Goal: Information Seeking & Learning: Learn about a topic

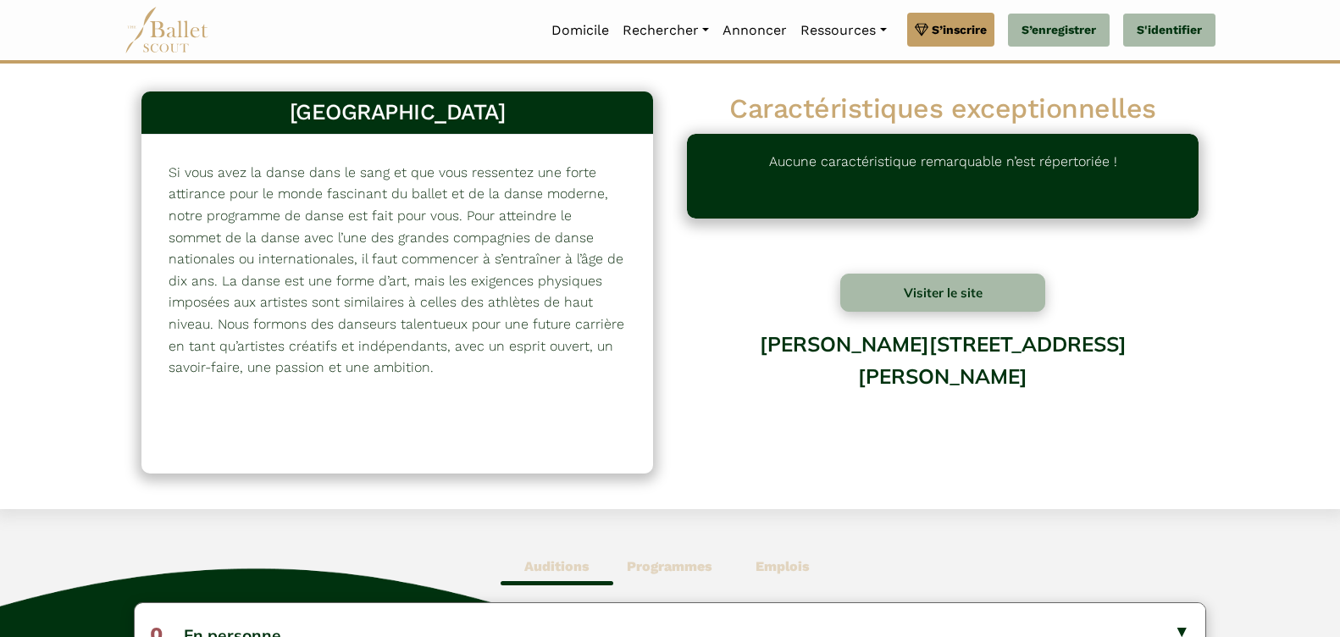
scroll to position [254, 0]
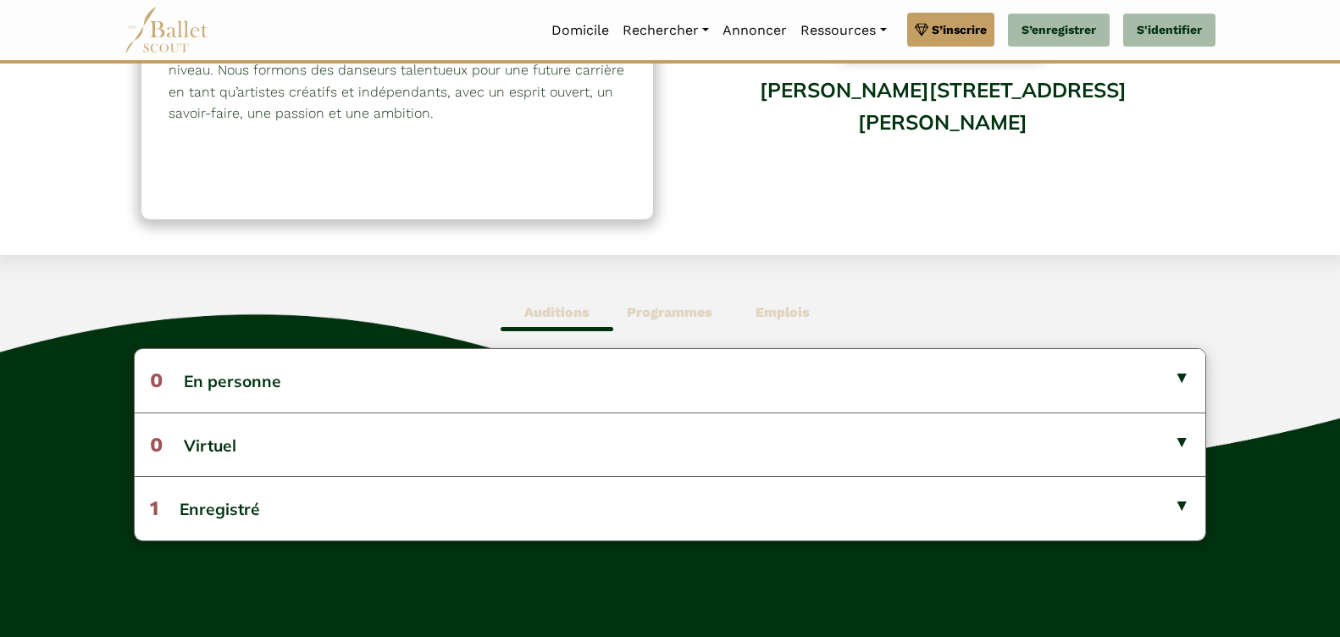
click at [547, 310] on b "Auditions" at bounding box center [556, 312] width 65 height 16
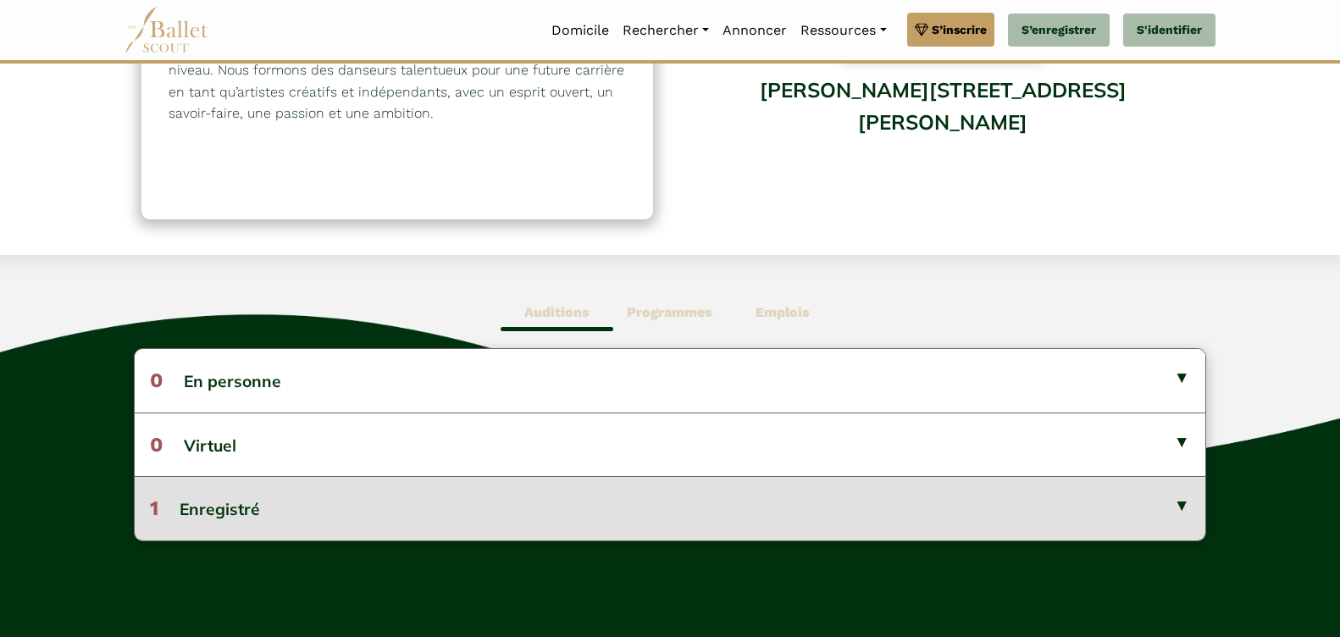
click at [247, 510] on font "1 Enregistré" at bounding box center [205, 509] width 110 height 20
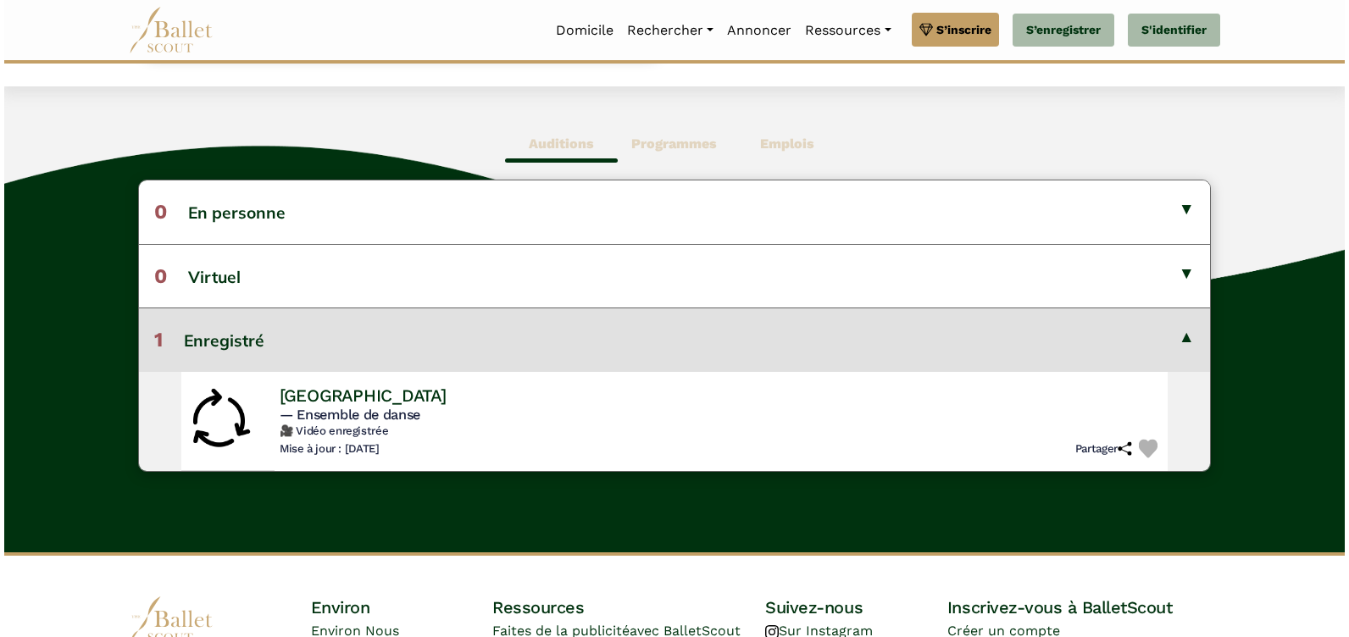
scroll to position [424, 0]
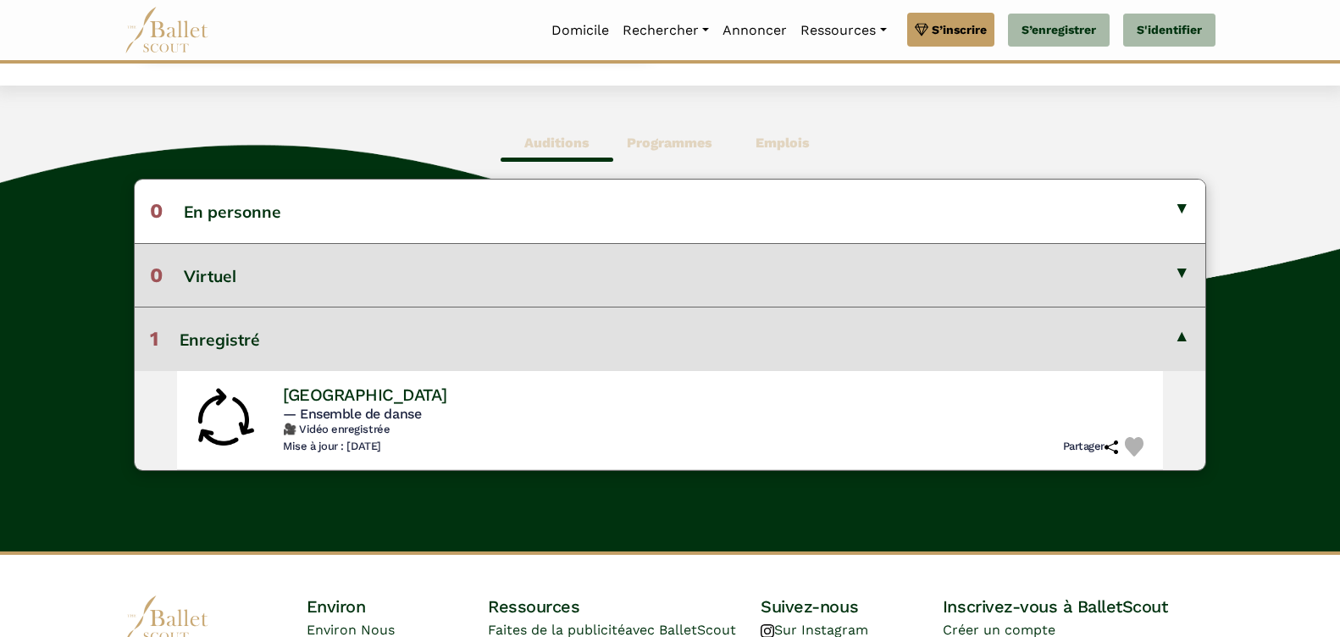
click at [1183, 270] on button "0 Virtuel" at bounding box center [670, 275] width 1071 height 64
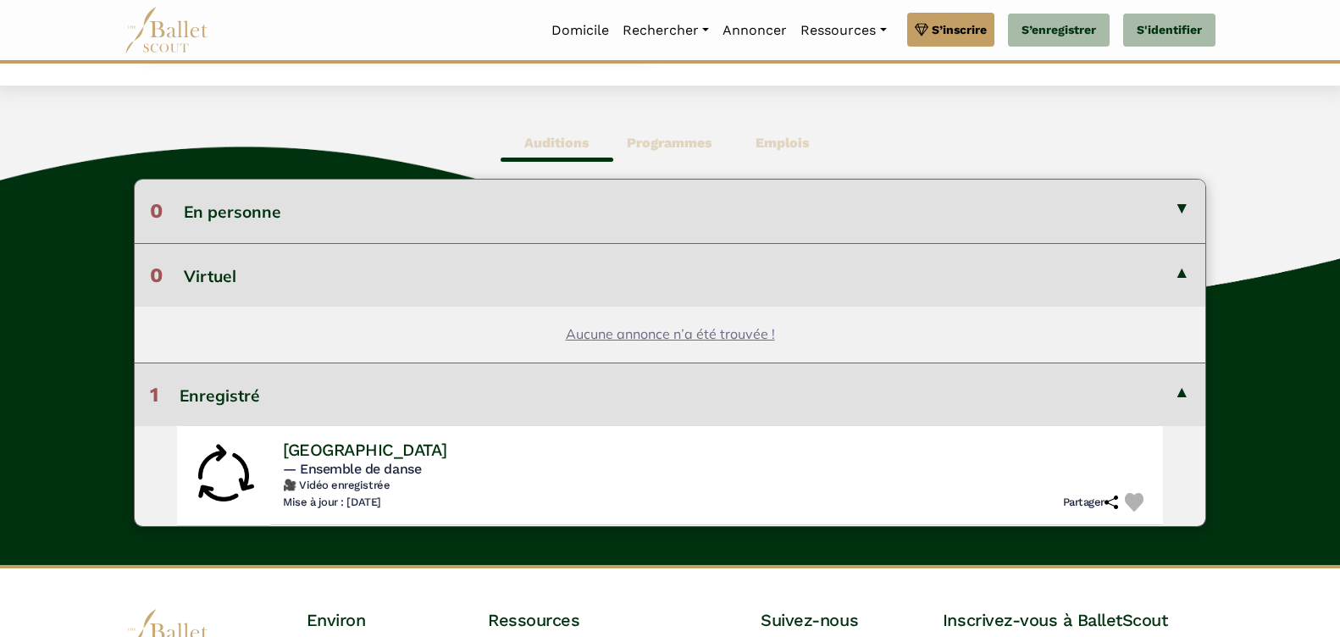
click at [1182, 204] on button "0 En personne" at bounding box center [670, 211] width 1071 height 63
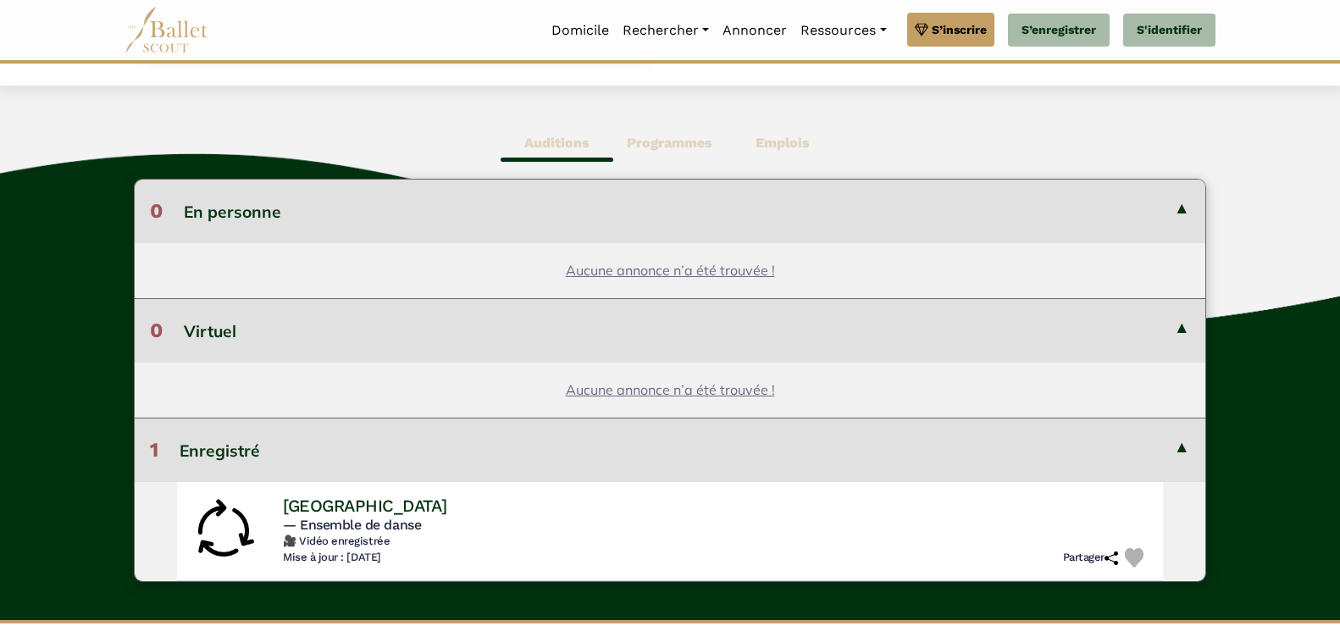
click at [787, 141] on b "Emplois" at bounding box center [783, 143] width 54 height 16
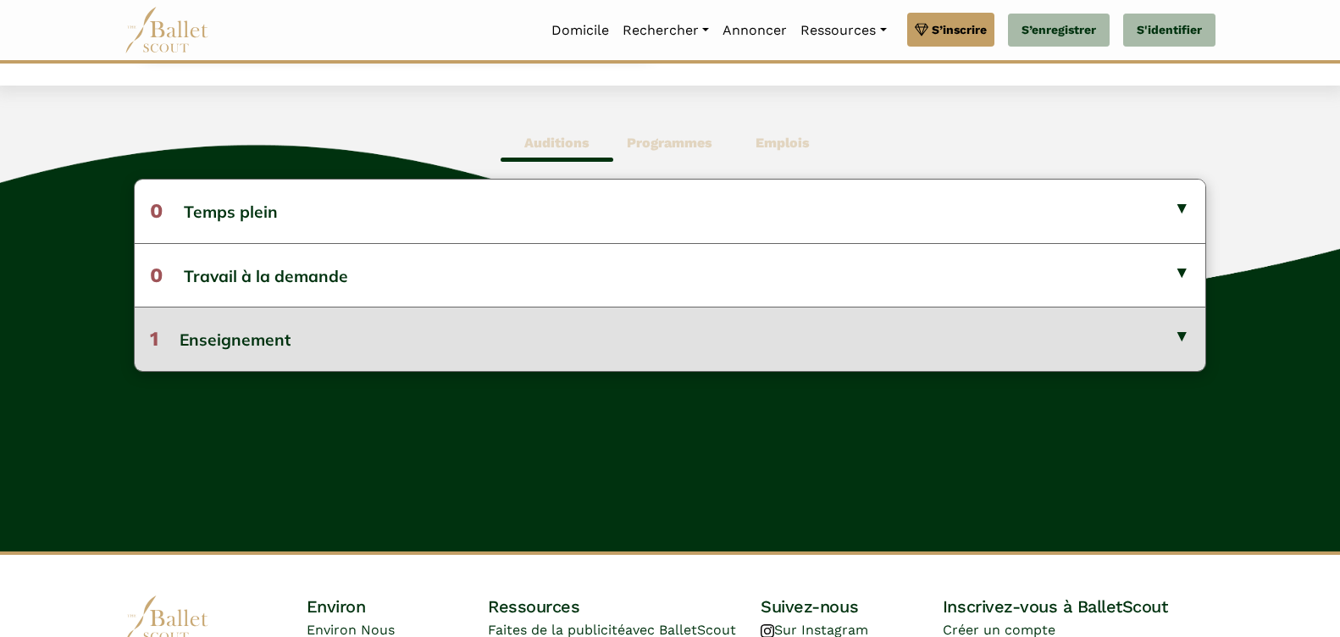
click at [1181, 335] on button "1 Enseignement" at bounding box center [670, 339] width 1071 height 64
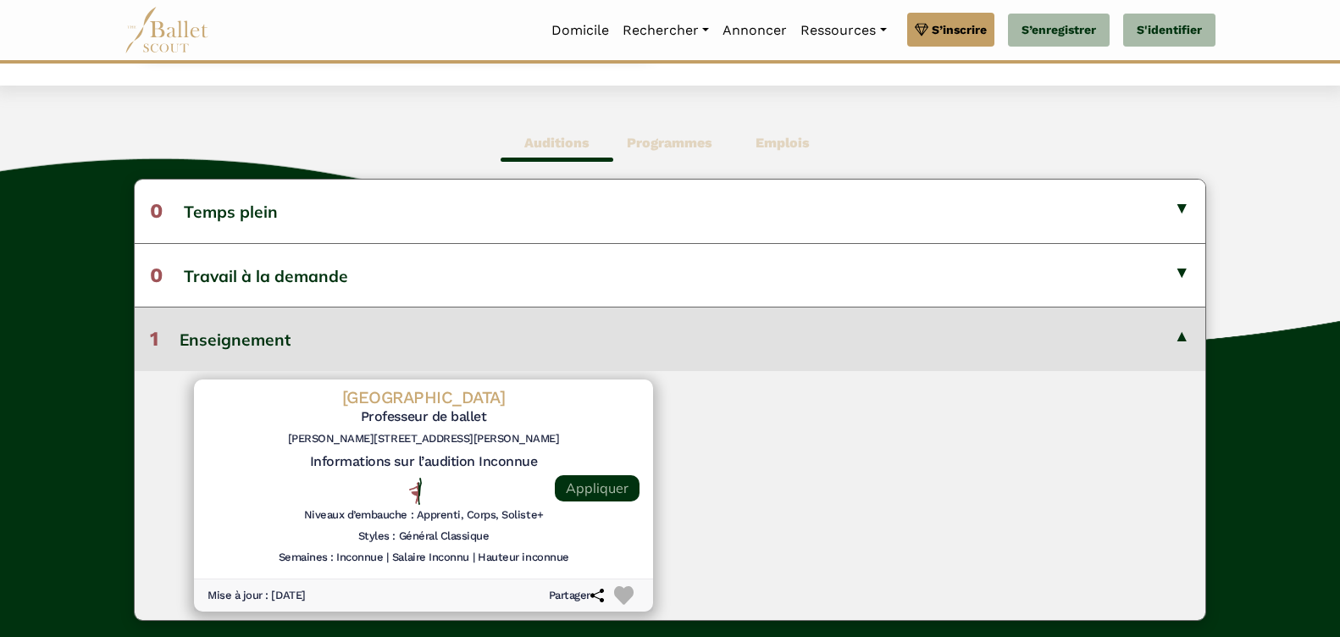
click at [580, 490] on link "Appliquer" at bounding box center [597, 488] width 85 height 26
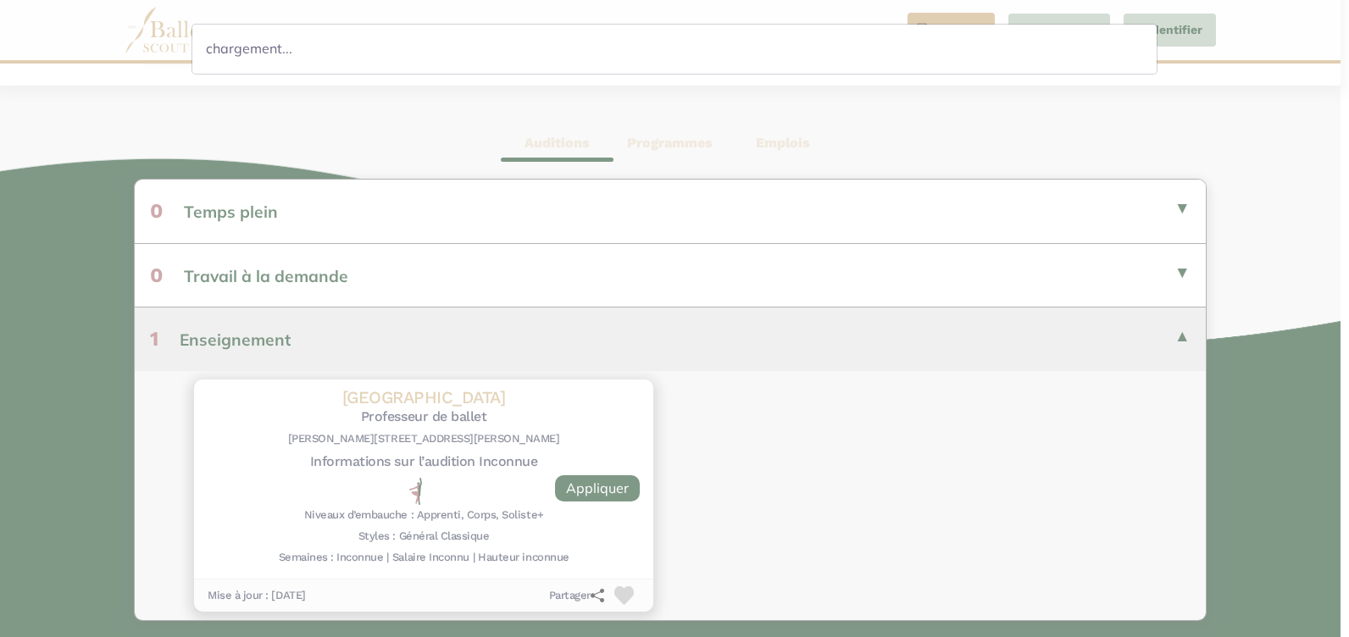
click at [572, 146] on div "chargement..." at bounding box center [674, 318] width 1349 height 637
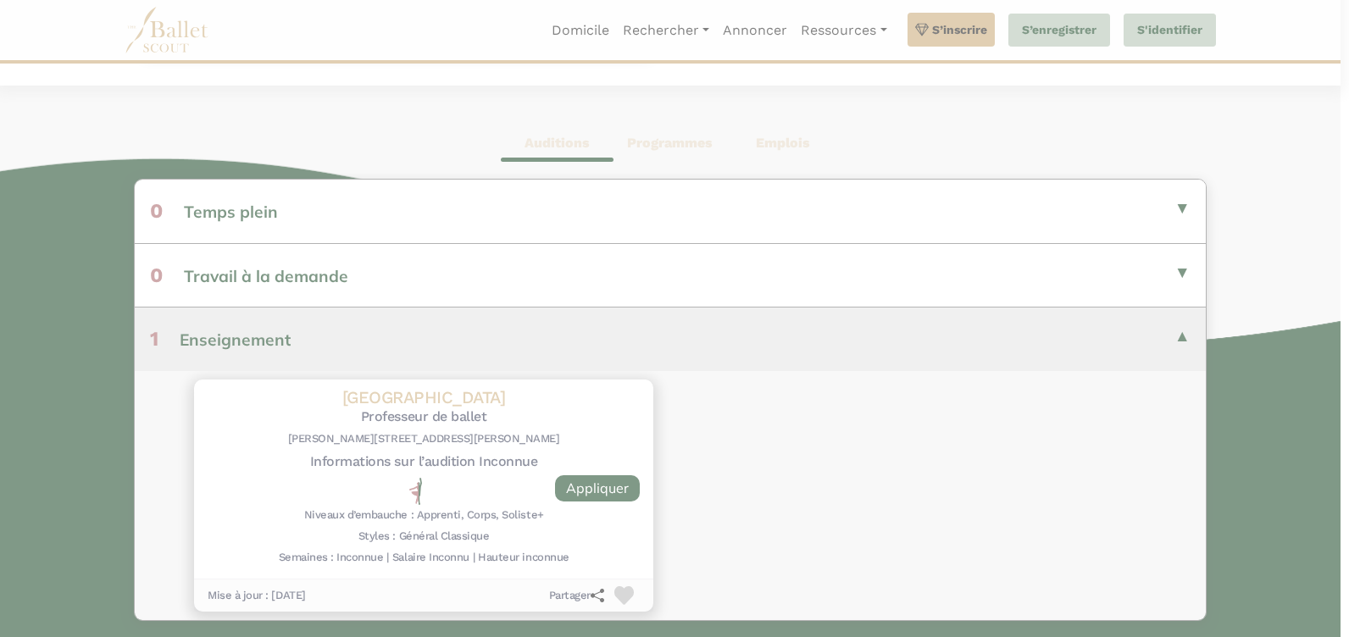
click at [572, 146] on div "chargement..." at bounding box center [674, 318] width 1349 height 637
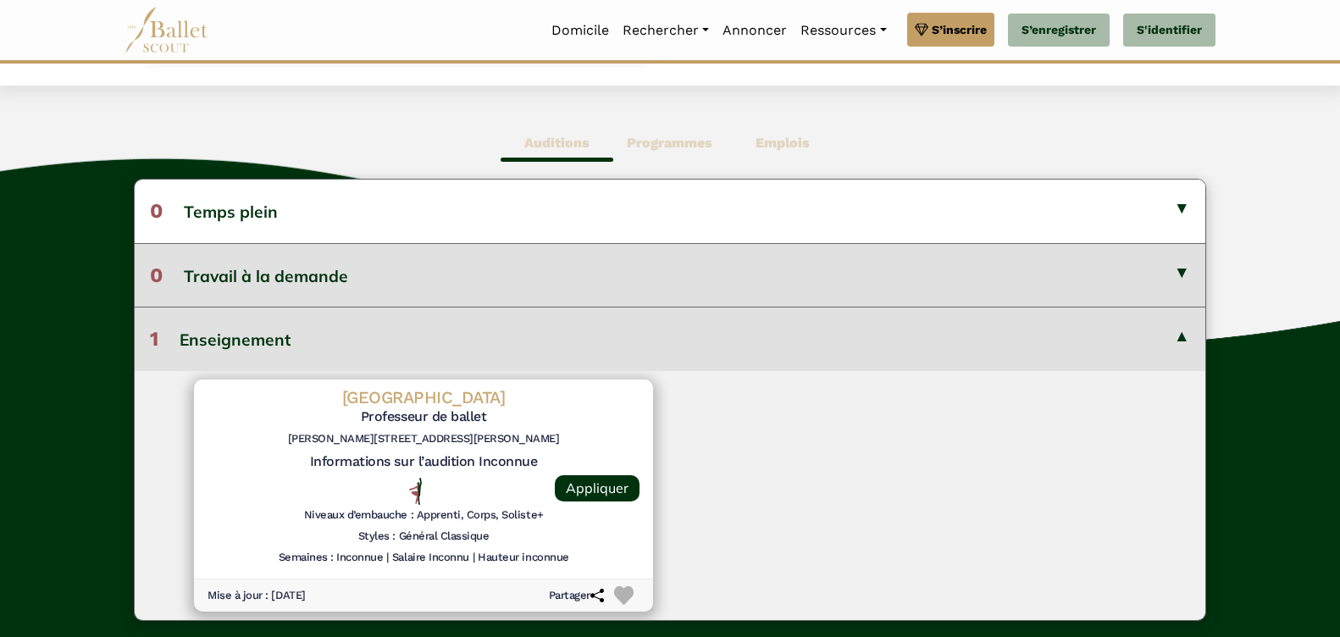
click at [1181, 274] on button "0 Travail à la demande" at bounding box center [670, 275] width 1071 height 64
click at [1180, 272] on button "0 Travail à la demande" at bounding box center [670, 275] width 1071 height 64
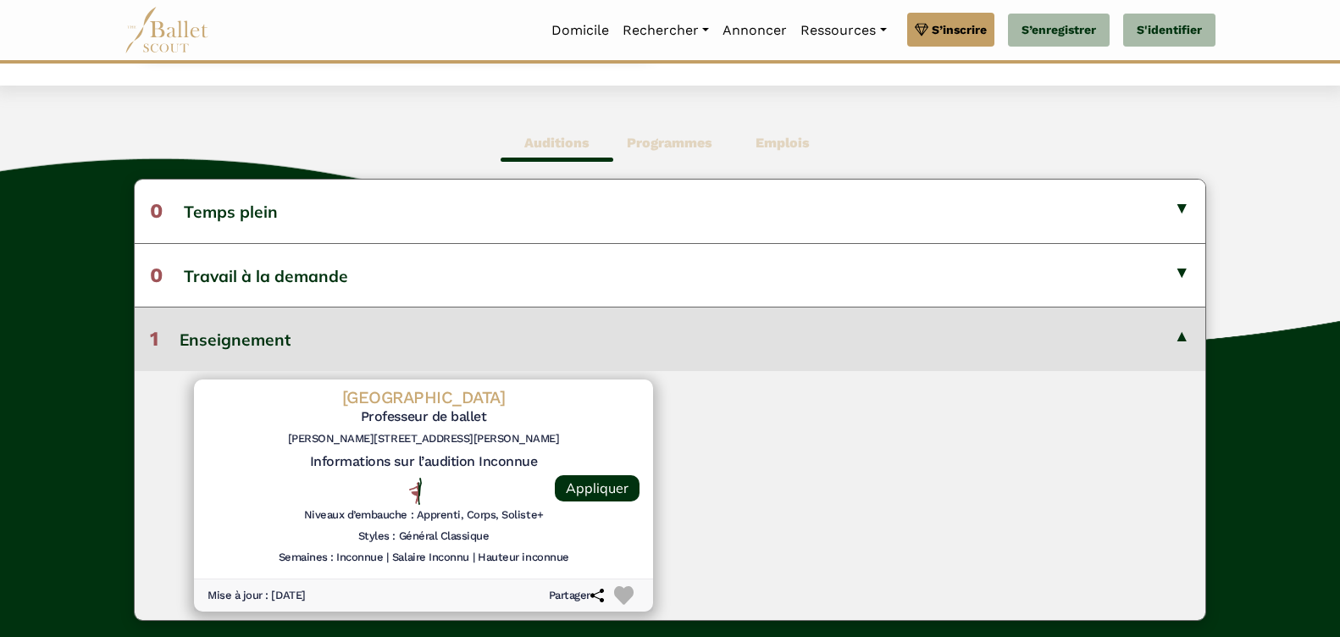
click at [551, 142] on b "Auditions" at bounding box center [556, 143] width 65 height 16
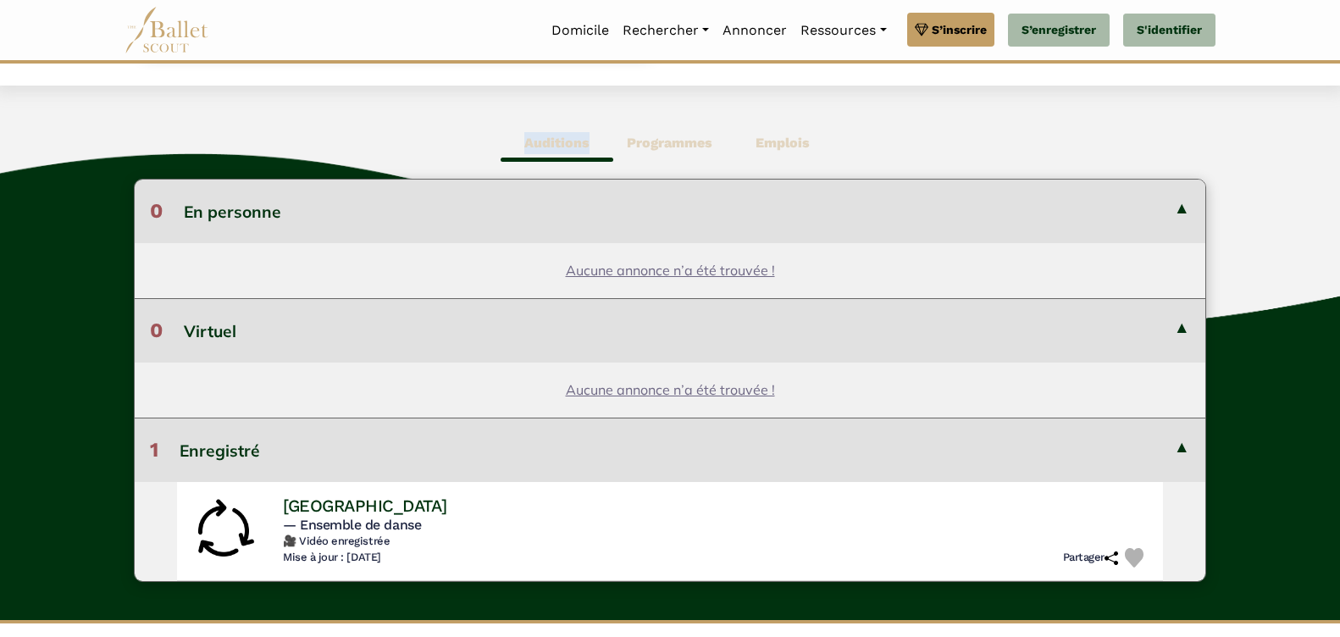
click at [551, 142] on b "Auditions" at bounding box center [556, 143] width 65 height 16
click at [364, 505] on h4 "[GEOGRAPHIC_DATA]" at bounding box center [358, 505] width 167 height 23
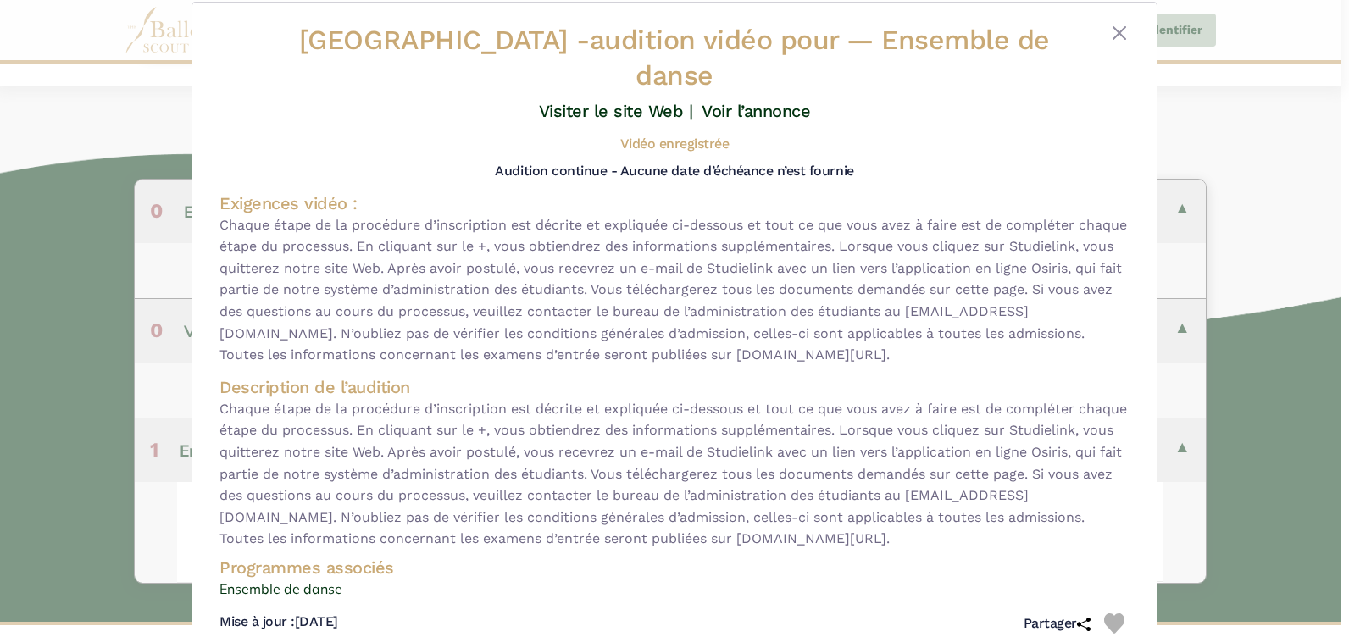
scroll to position [0, 0]
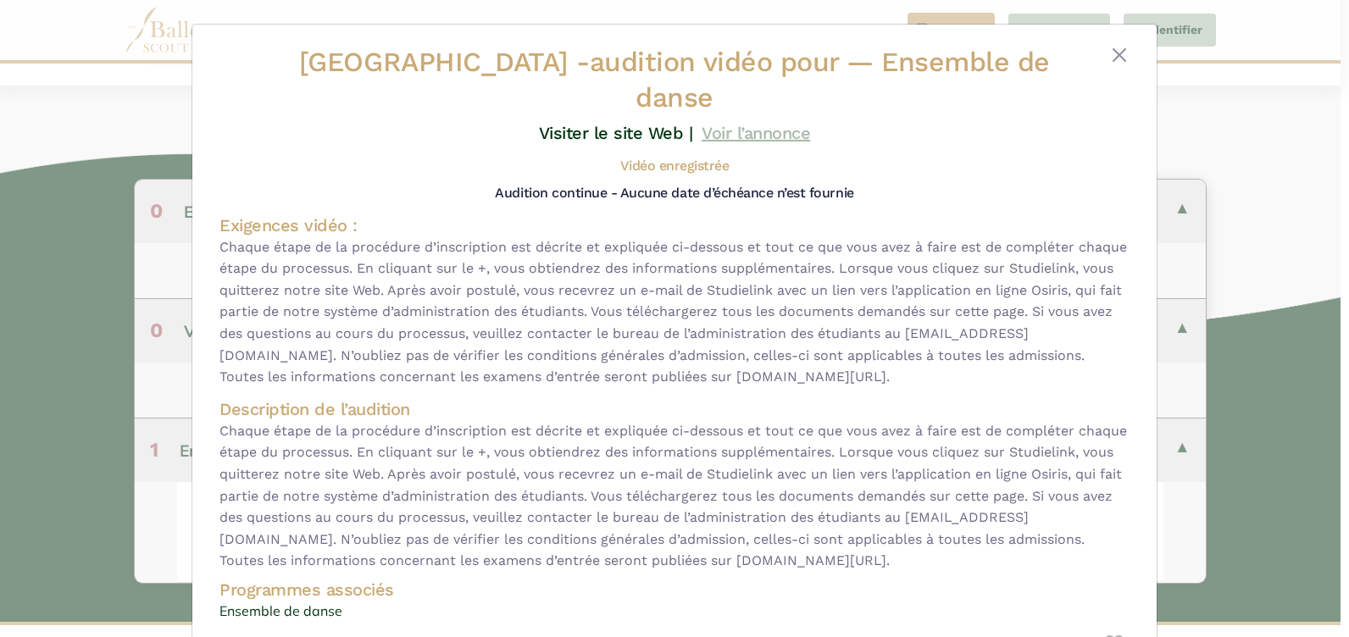
click at [714, 136] on link "Voir l’annonce" at bounding box center [755, 133] width 108 height 20
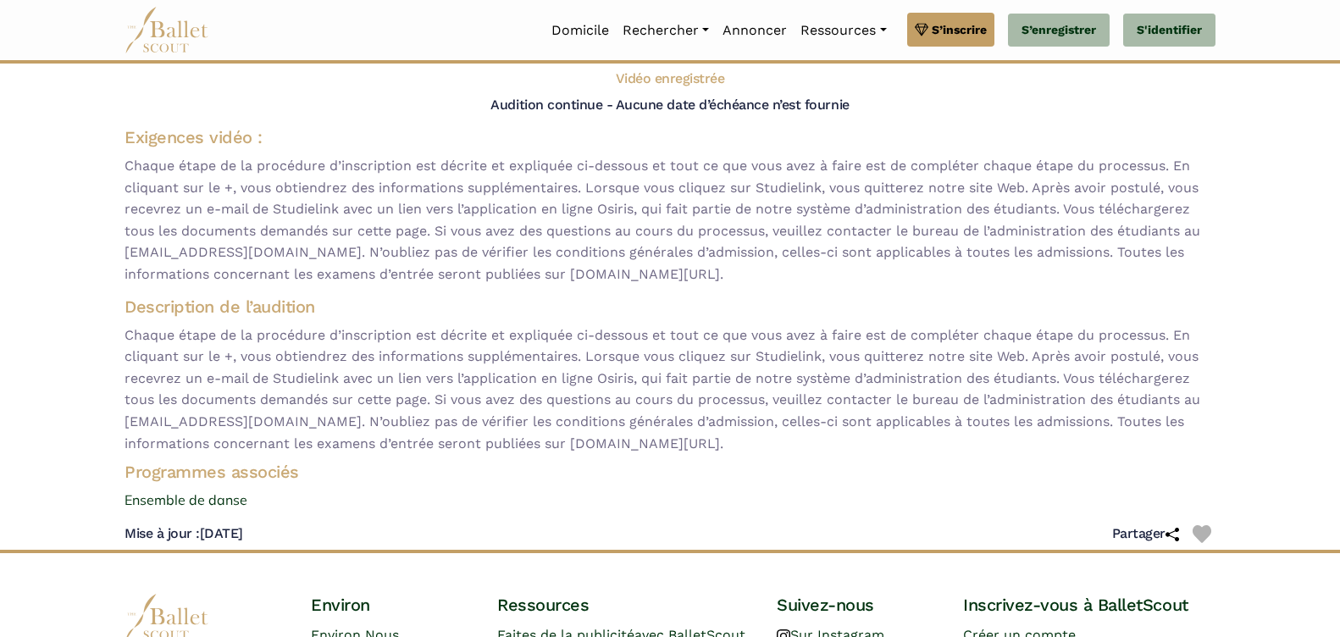
scroll to position [254, 0]
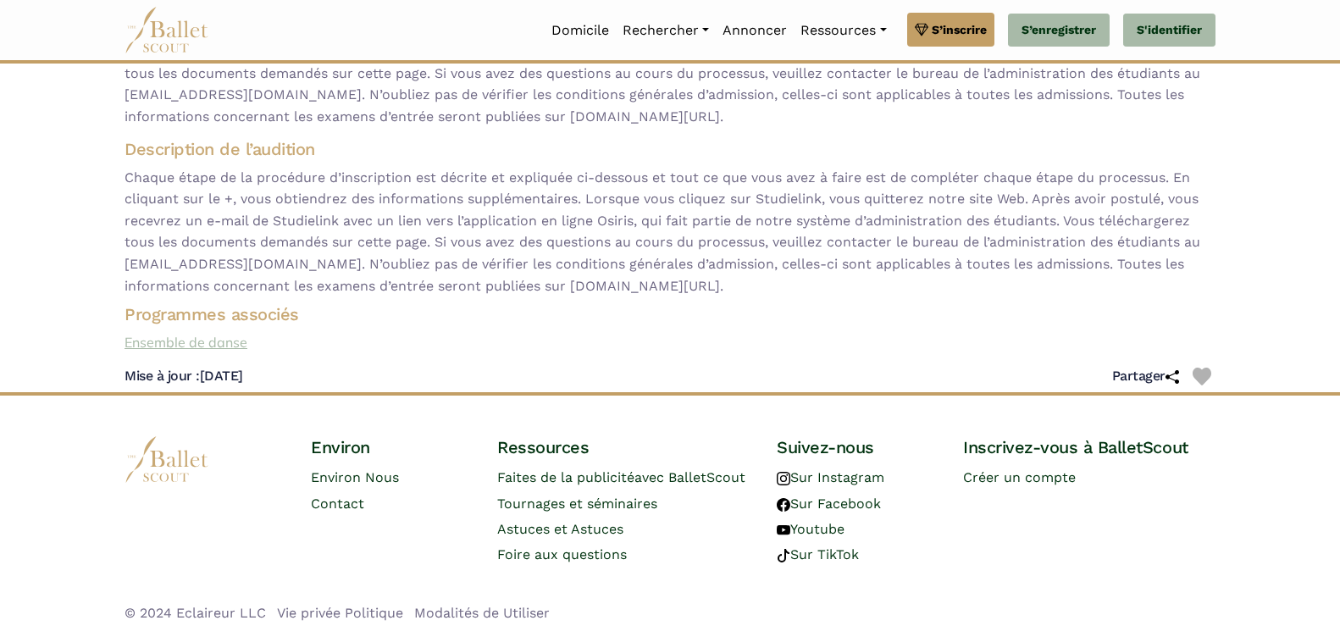
click at [197, 354] on link "Ensemble de danse" at bounding box center [670, 343] width 1118 height 22
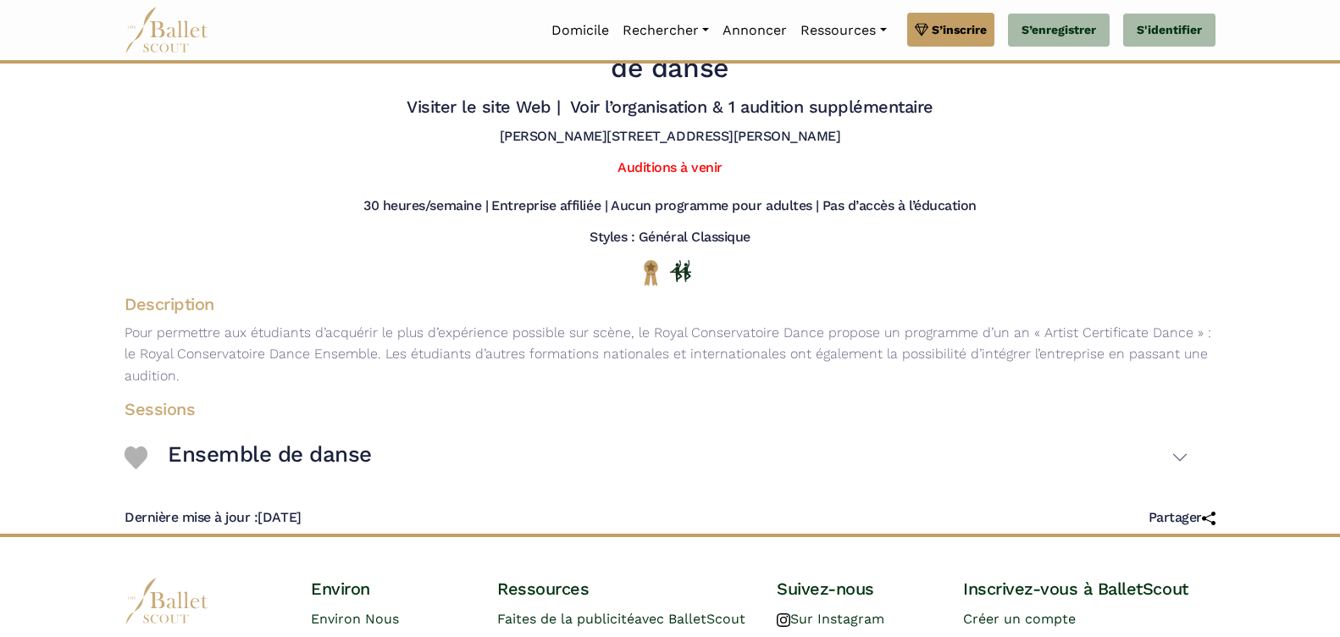
scroll to position [85, 0]
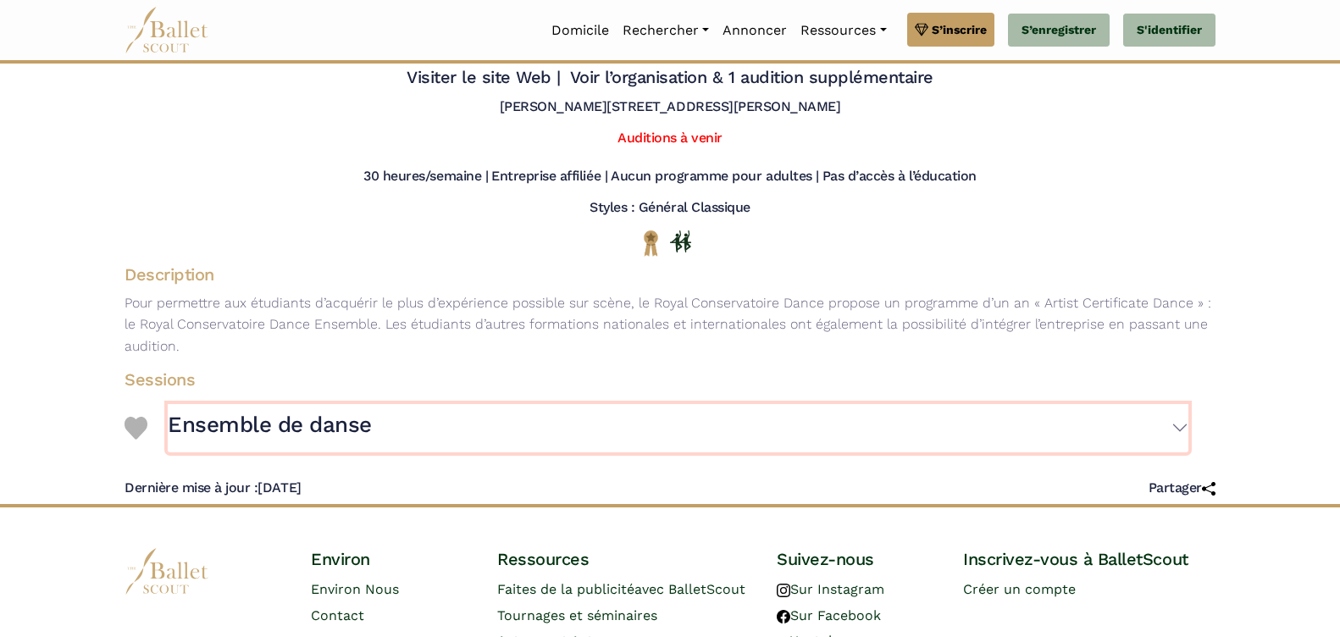
click at [1186, 424] on button "Ensemble de danse" at bounding box center [678, 428] width 1021 height 49
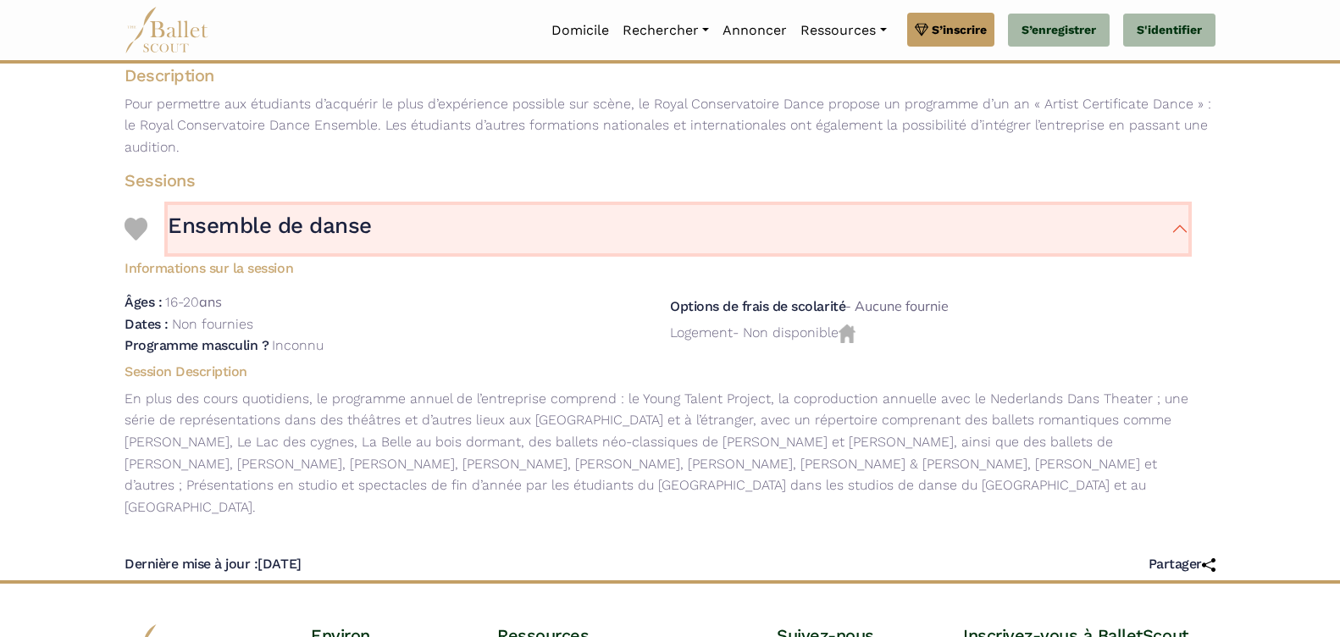
scroll to position [254, 0]
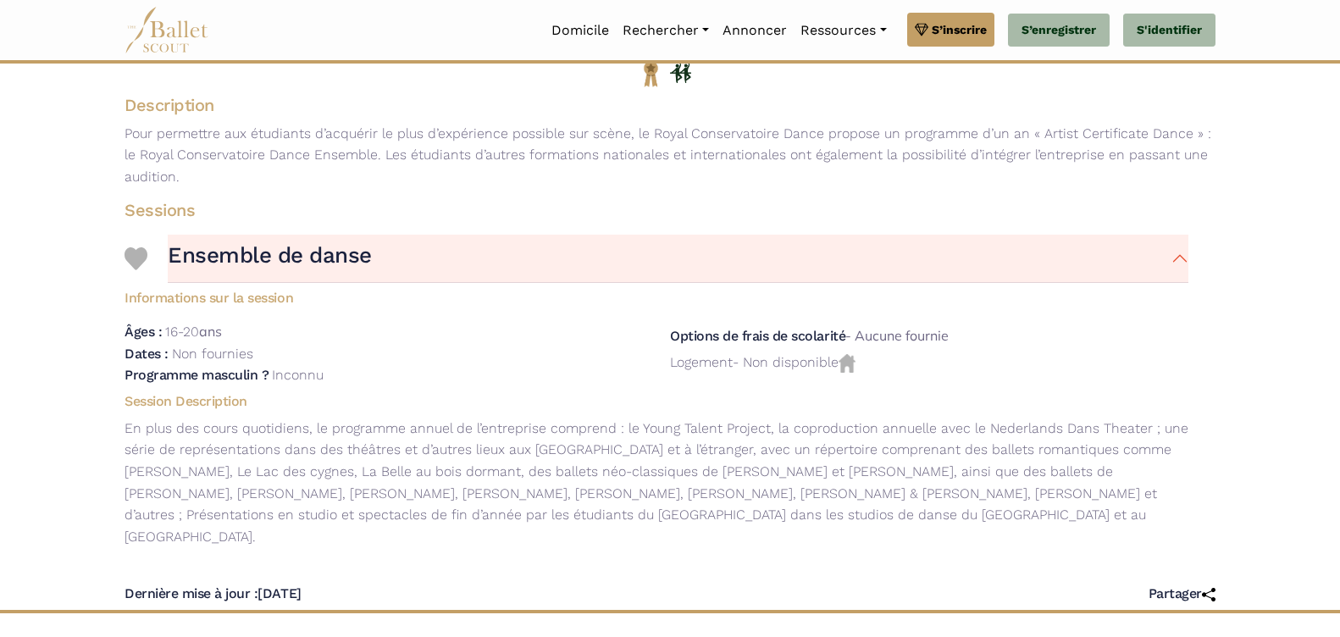
click at [219, 407] on h5 "Session Description" at bounding box center [656, 402] width 1091 height 18
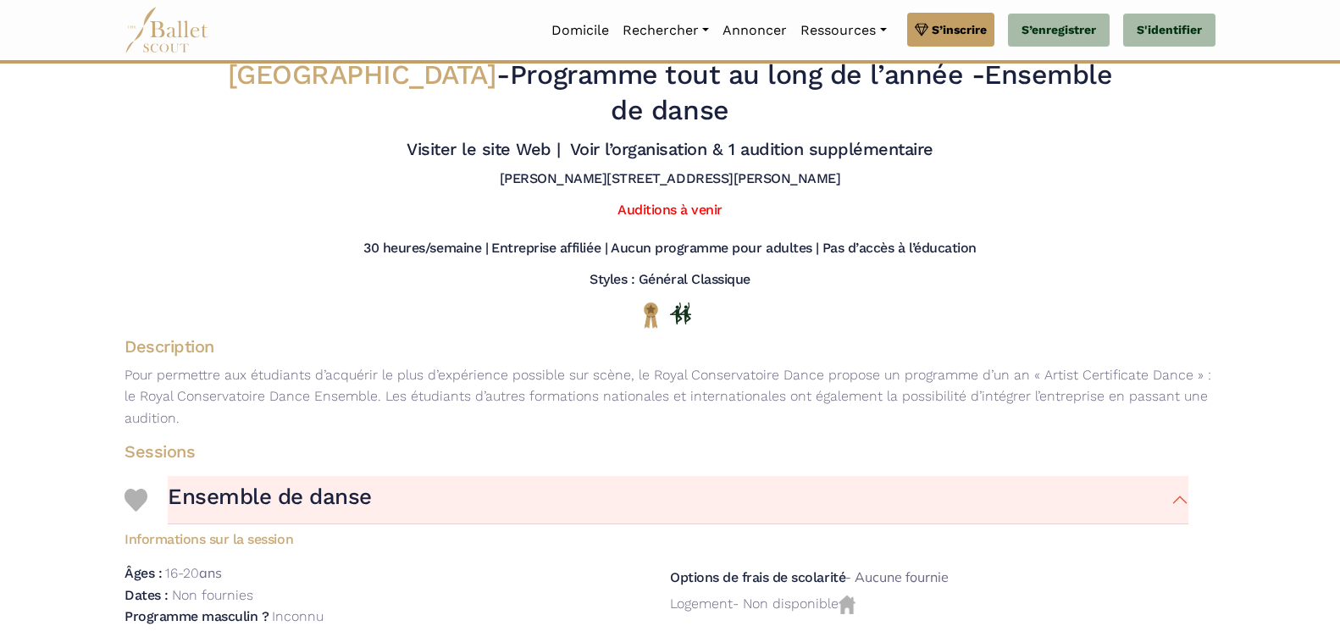
scroll to position [0, 0]
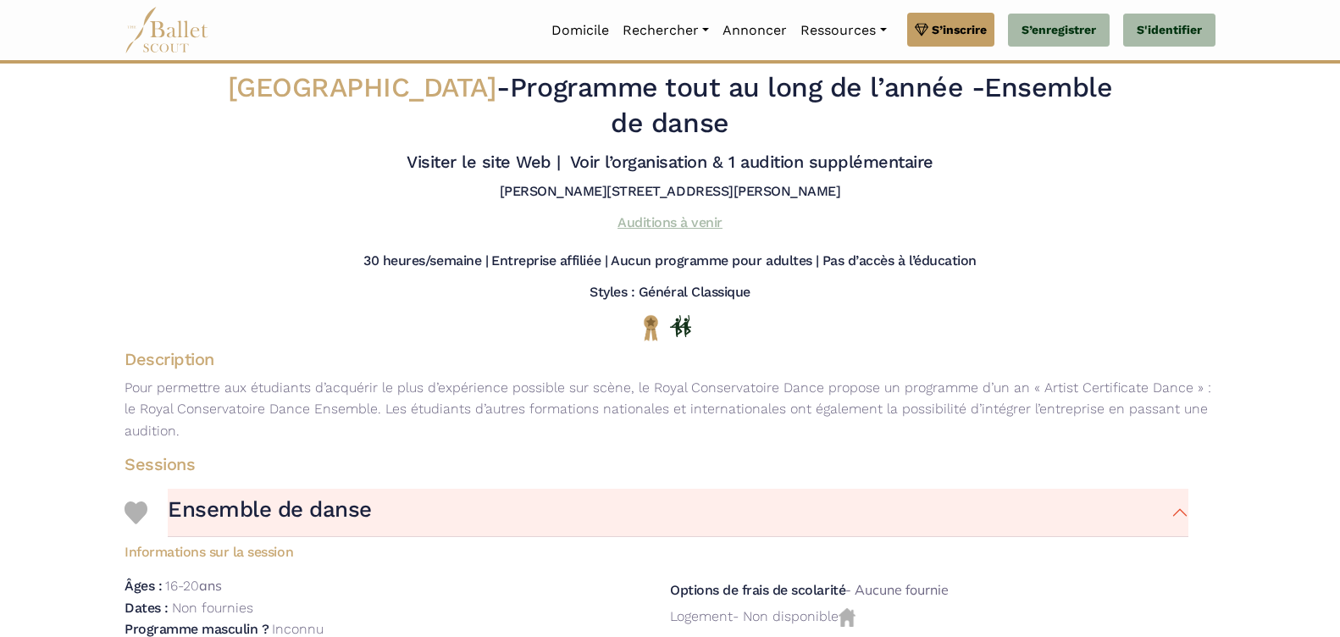
click at [662, 226] on link "Auditions à venir" at bounding box center [670, 222] width 105 height 16
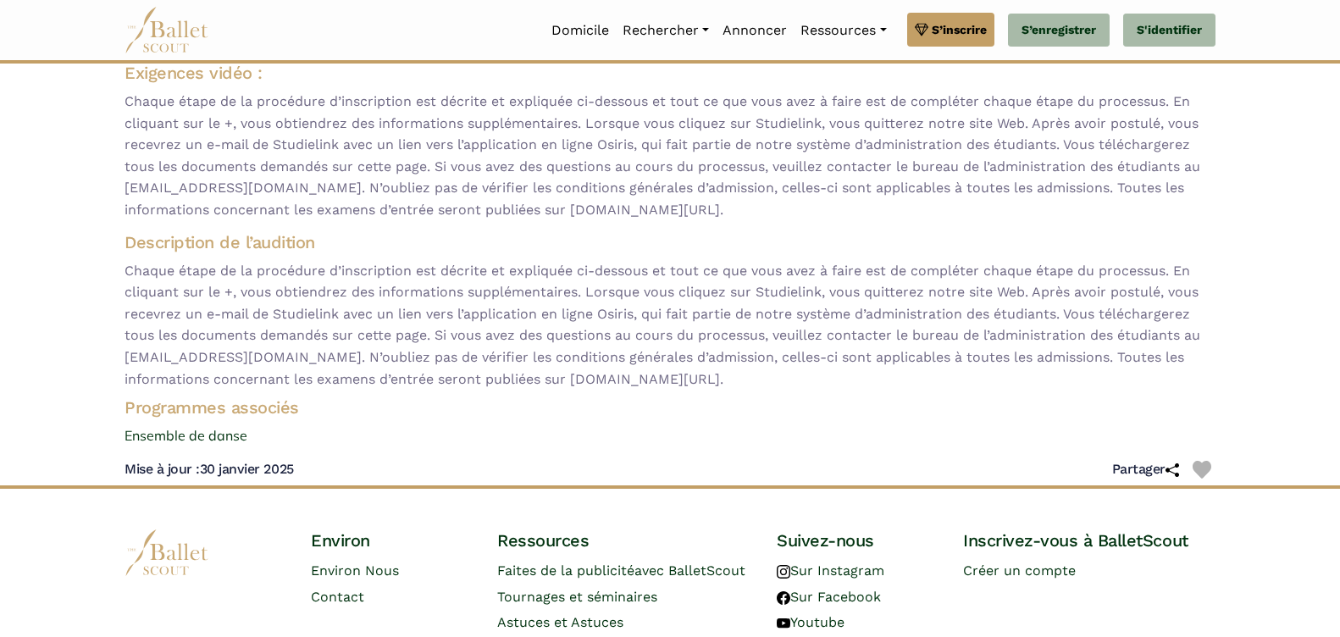
scroll to position [169, 0]
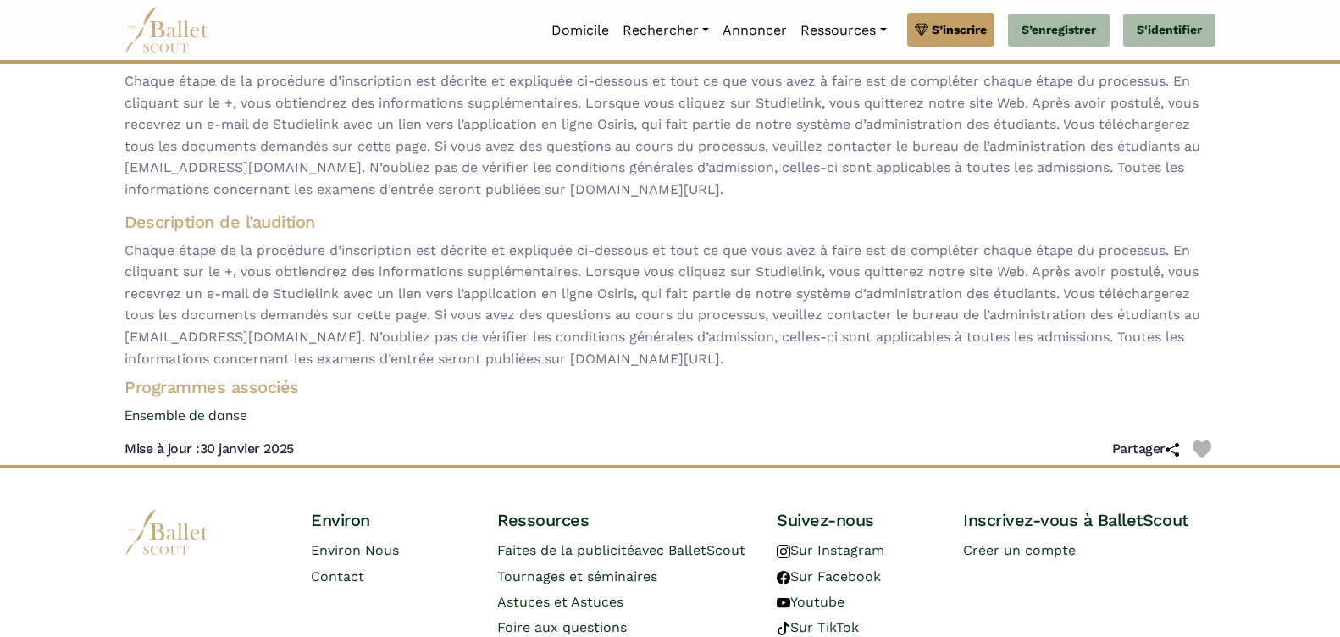
click at [348, 201] on span "Chaque étape de la procédure d’inscription est décrite et expliquée ci-dessous …" at bounding box center [670, 135] width 1091 height 130
drag, startPoint x: 320, startPoint y: 202, endPoint x: 291, endPoint y: 202, distance: 28.8
click at [291, 201] on span "Chaque étape de la procédure d’inscription est décrite et expliquée ci-dessous …" at bounding box center [670, 135] width 1091 height 130
drag, startPoint x: 291, startPoint y: 202, endPoint x: 157, endPoint y: 201, distance: 134.7
click at [168, 201] on span "Chaque étape de la procédure d’inscription est décrite et expliquée ci-dessous …" at bounding box center [670, 135] width 1091 height 130
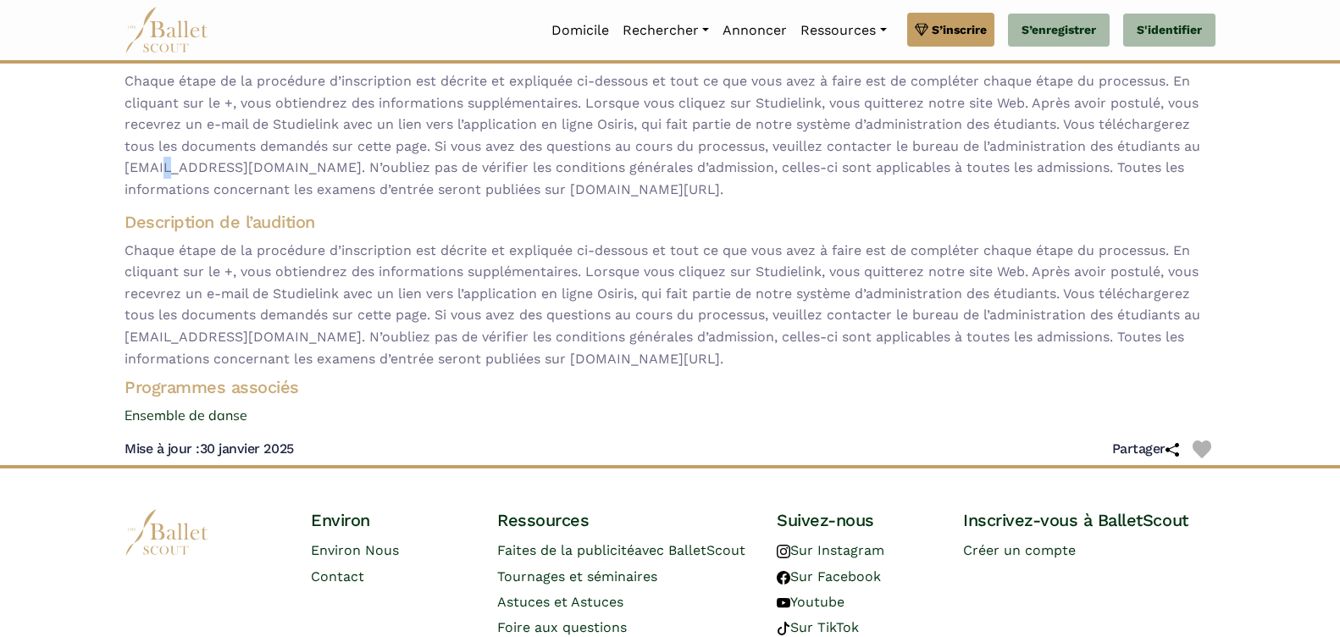
click at [156, 201] on span "Chaque étape de la procédure d’inscription est décrite et expliquée ci-dessous …" at bounding box center [670, 135] width 1091 height 130
click at [570, 370] on span "Chaque étape de la procédure d’inscription est décrite et expliquée ci-dessous …" at bounding box center [670, 305] width 1091 height 130
drag, startPoint x: 570, startPoint y: 395, endPoint x: 715, endPoint y: 388, distance: 145.0
click at [715, 370] on span "Chaque étape de la procédure d’inscription est décrite et expliquée ci-dessous …" at bounding box center [670, 305] width 1091 height 130
drag, startPoint x: 715, startPoint y: 388, endPoint x: 686, endPoint y: 396, distance: 29.8
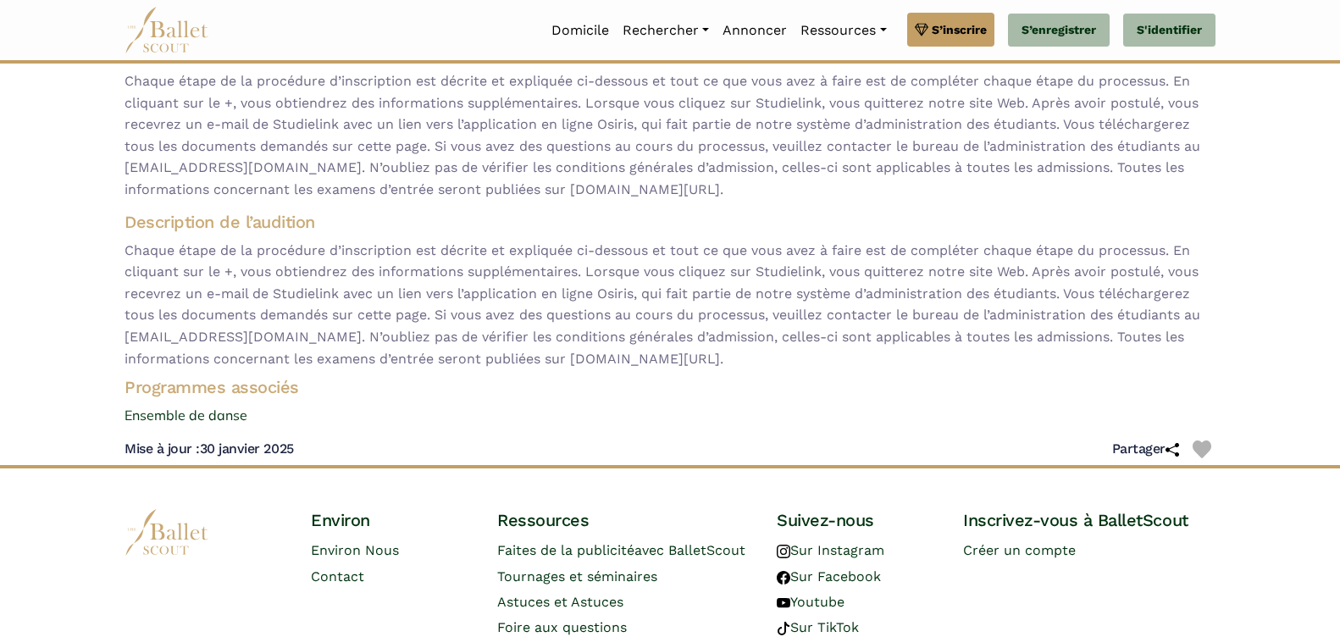
copy span "koncon.nl/entrance-exams"
click at [720, 398] on h4 "Programmes associés" at bounding box center [670, 387] width 1118 height 22
